Goal: Check status: Check status

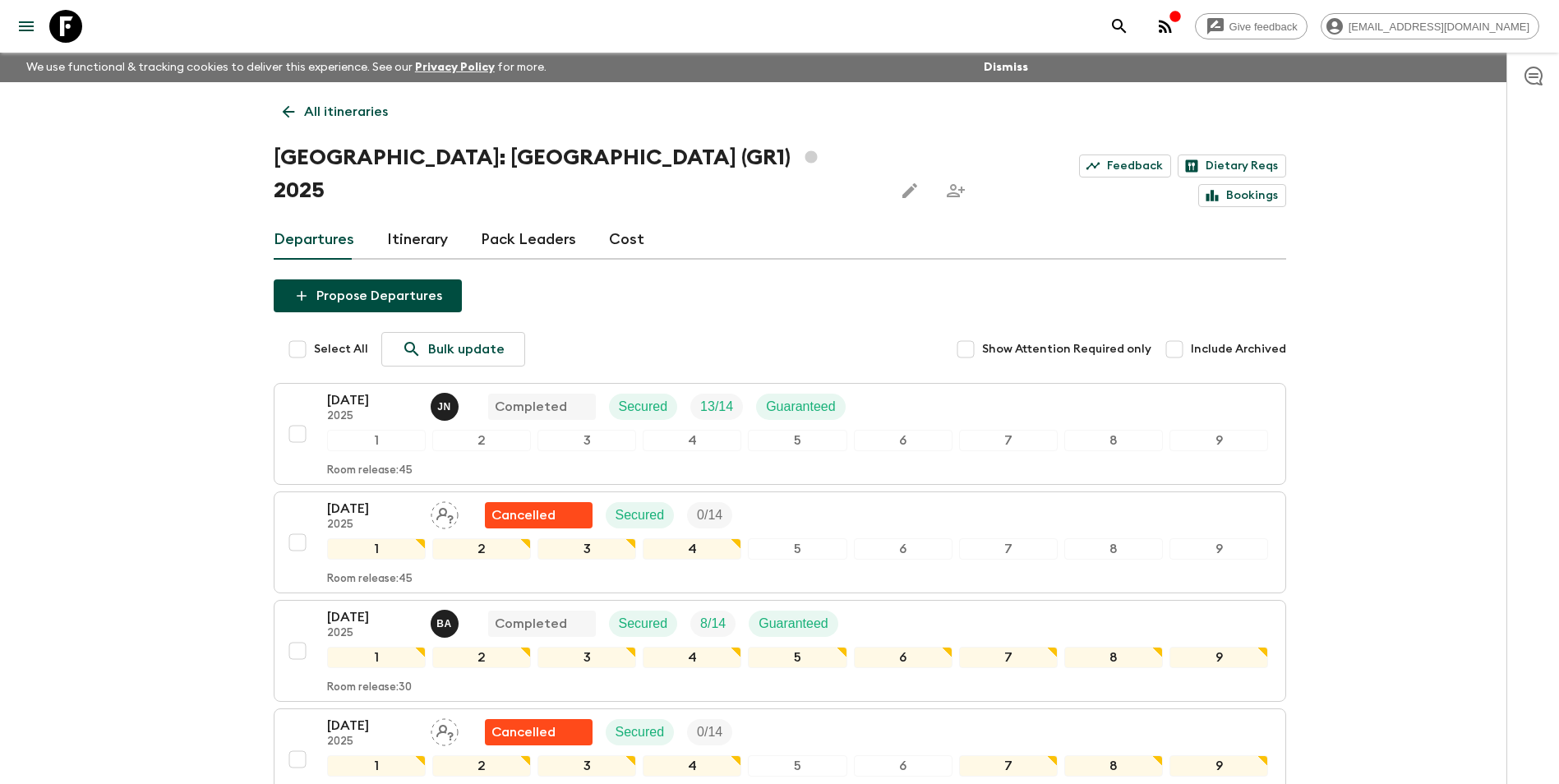
click at [296, 114] on icon at bounding box center [288, 111] width 18 height 18
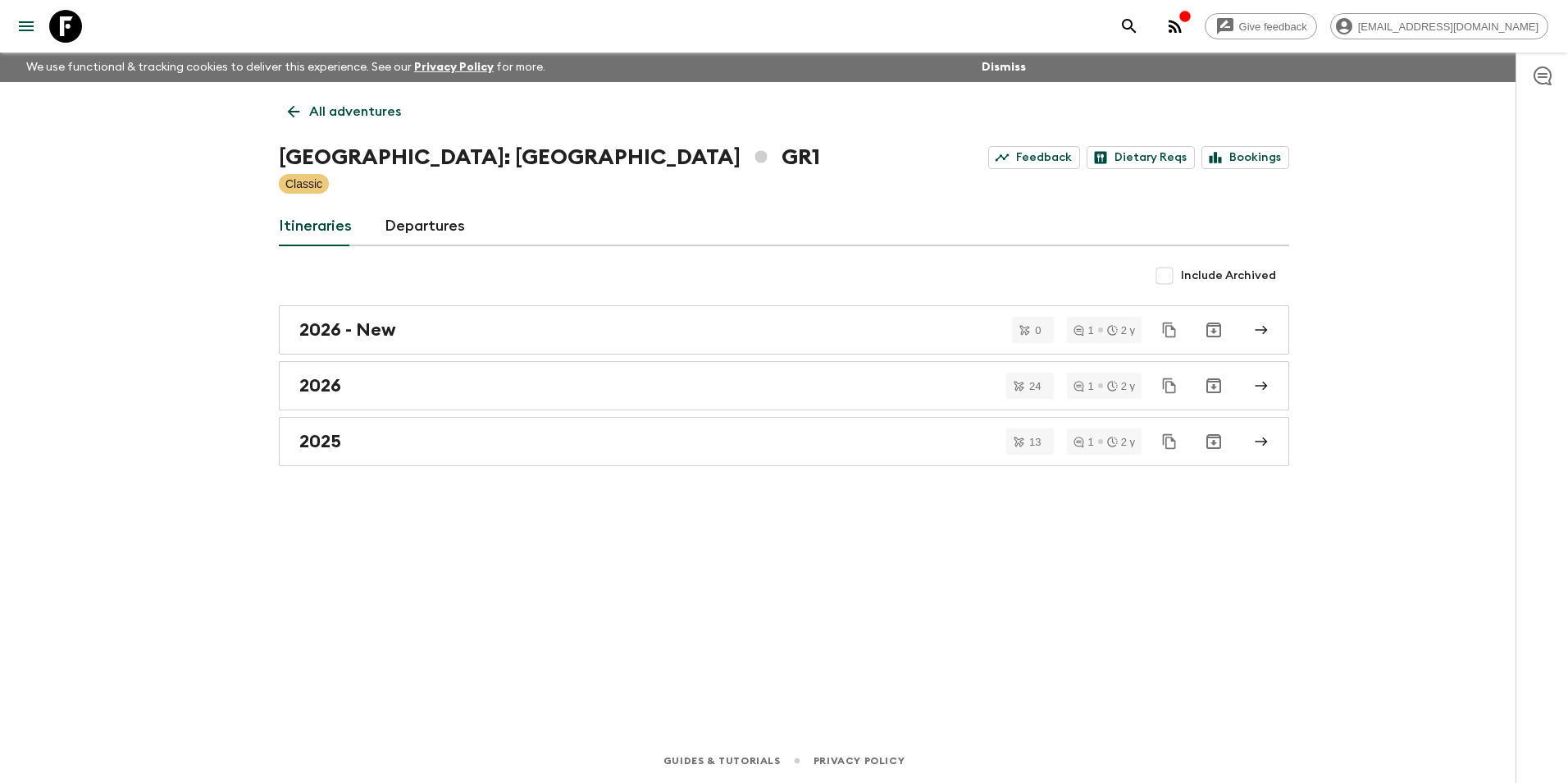
click at [292, 107] on icon at bounding box center [293, 111] width 18 height 18
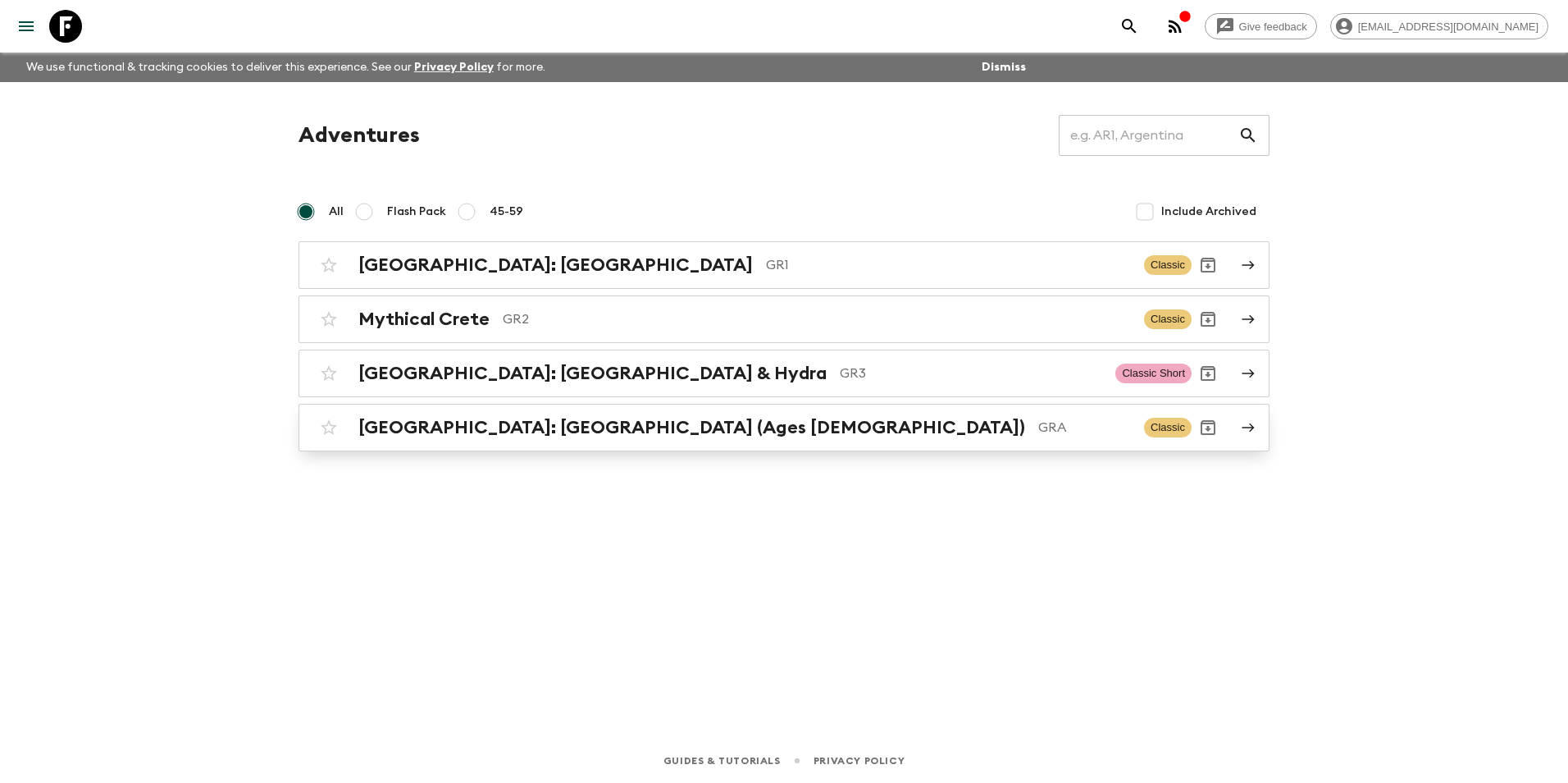
click at [646, 439] on div "[GEOGRAPHIC_DATA]: [GEOGRAPHIC_DATA] (Ages [DEMOGRAPHIC_DATA]) GRA Classic" at bounding box center [751, 427] width 879 height 33
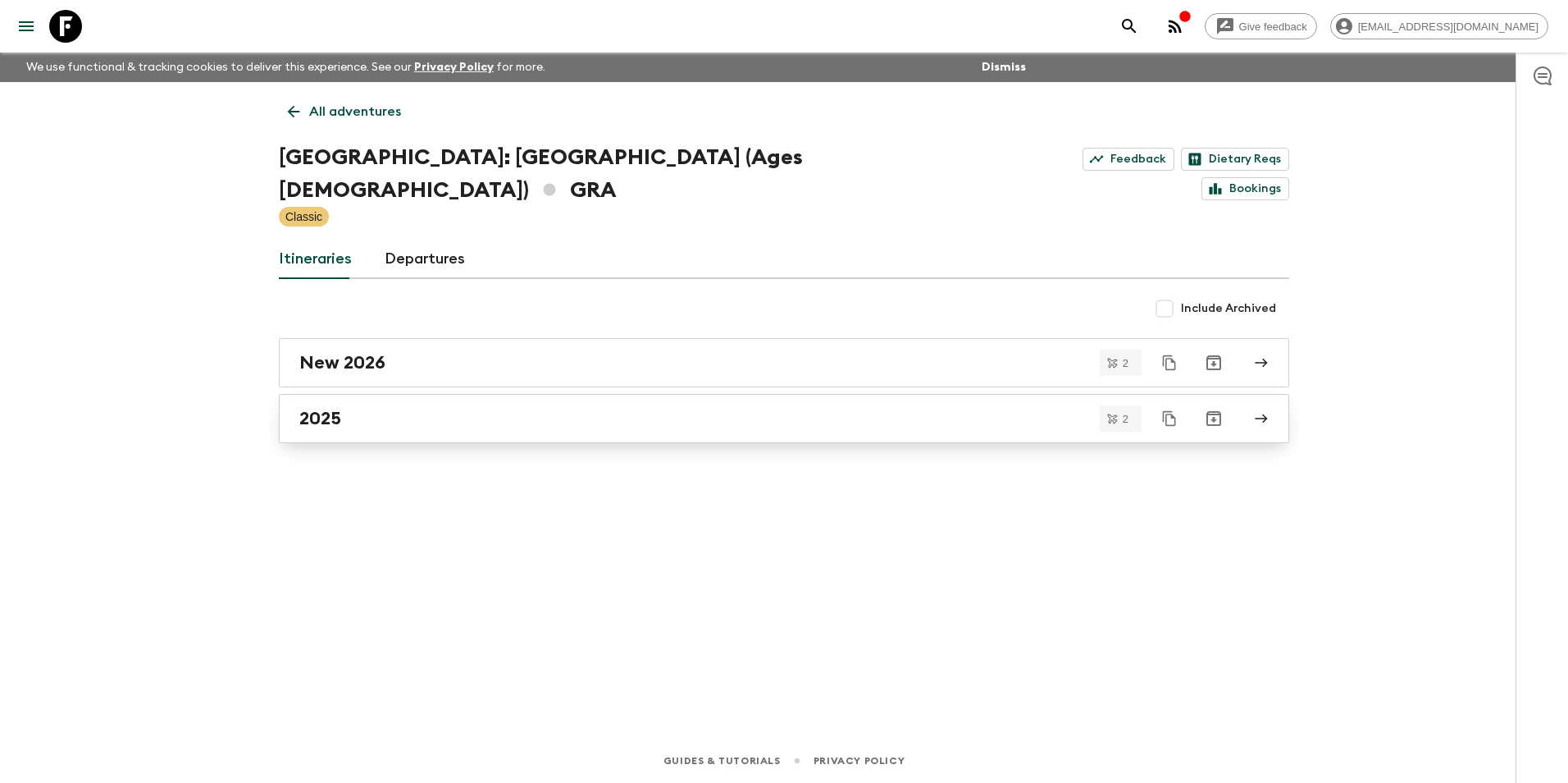
click at [323, 408] on h2 "2025" at bounding box center [320, 418] width 42 height 22
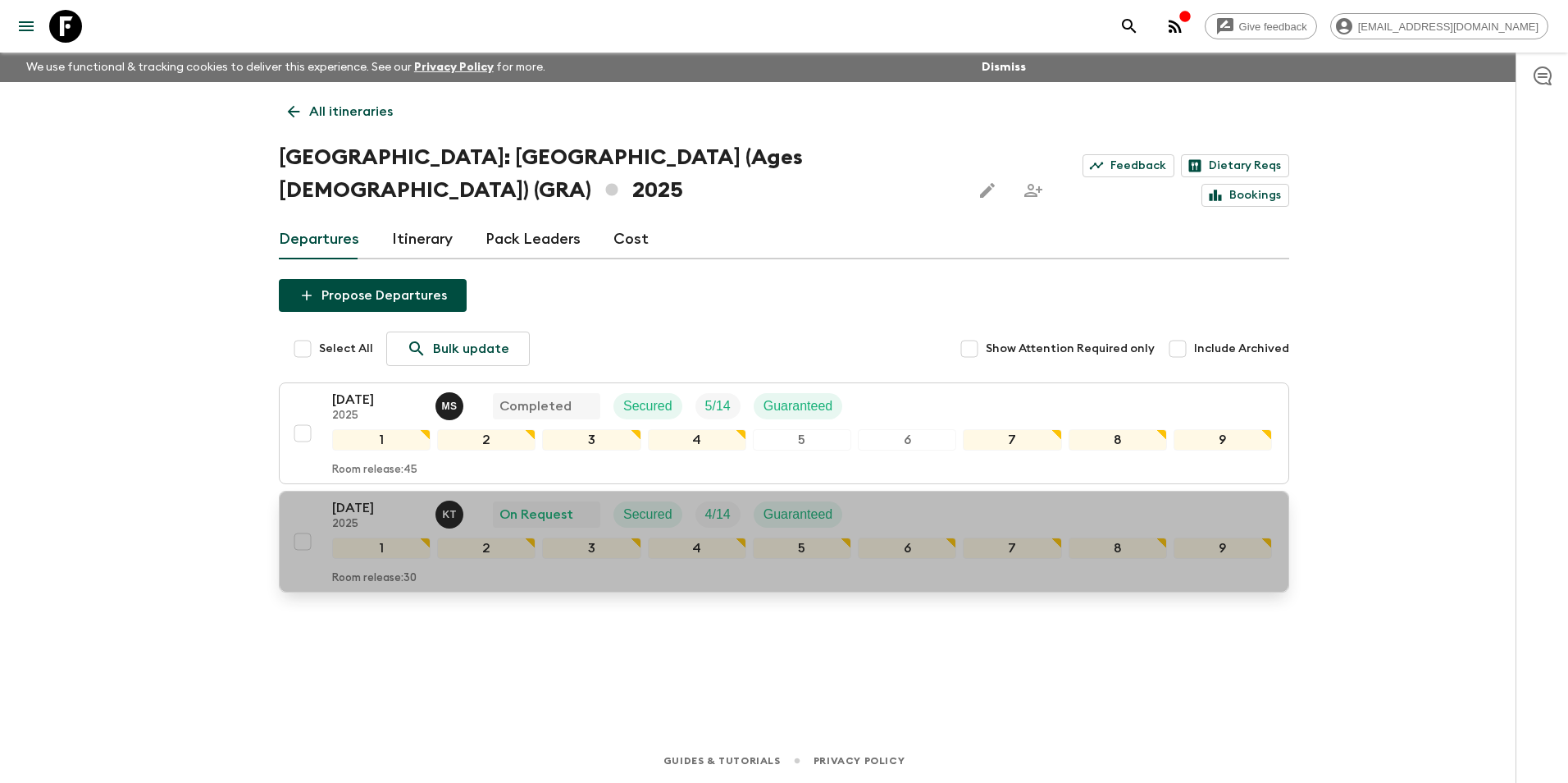
click at [374, 498] on p "[DATE]" at bounding box center [377, 507] width 90 height 20
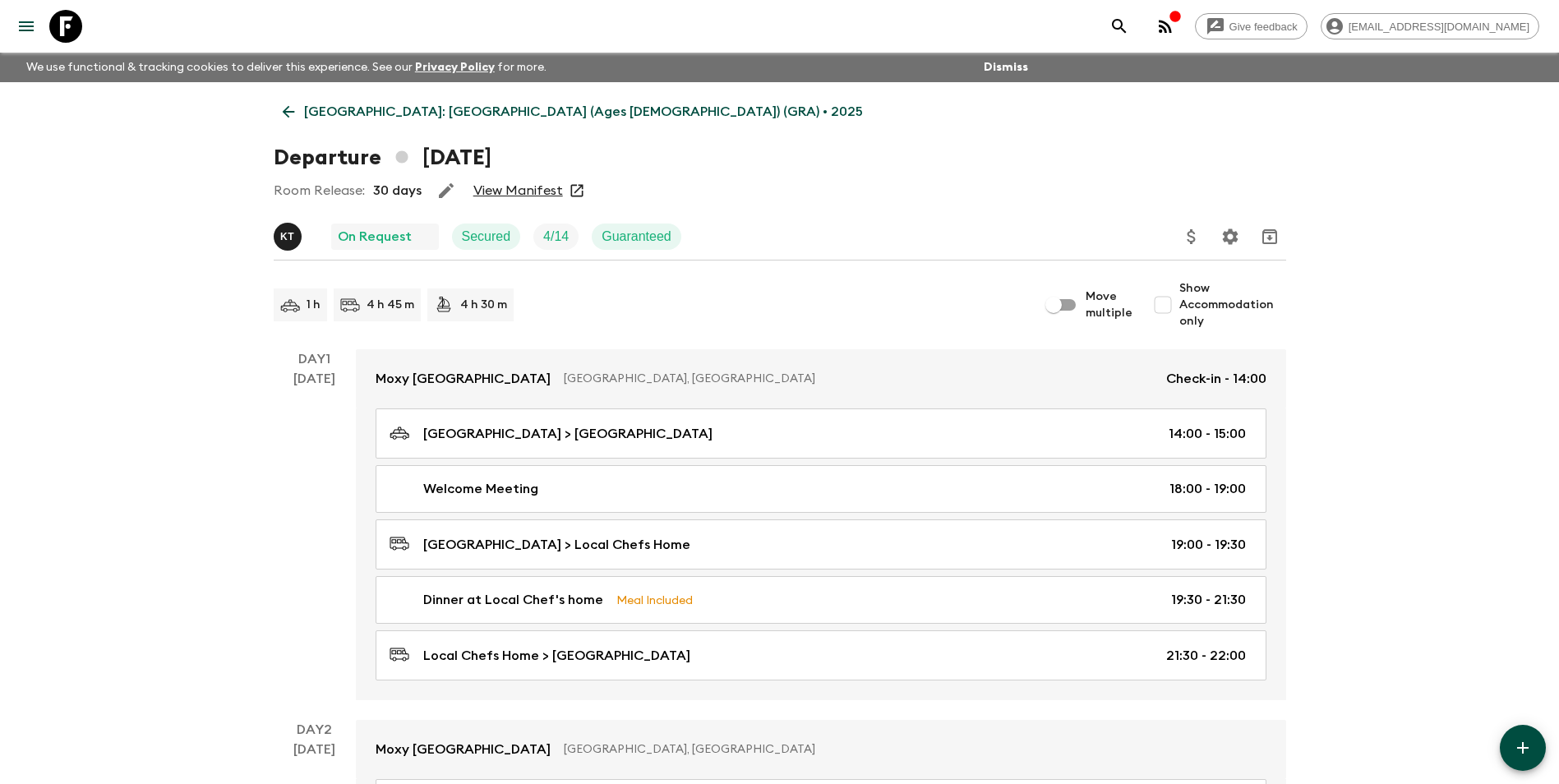
click at [524, 194] on link "View Manifest" at bounding box center [518, 190] width 89 height 16
